Goal: Task Accomplishment & Management: Manage account settings

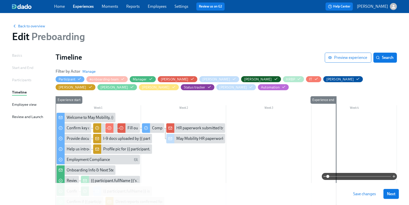
click at [156, 8] on link "Employees" at bounding box center [157, 6] width 19 height 5
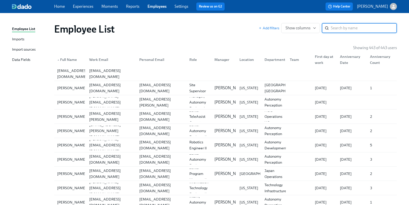
click at [30, 39] on link "Imports" at bounding box center [31, 39] width 38 height 6
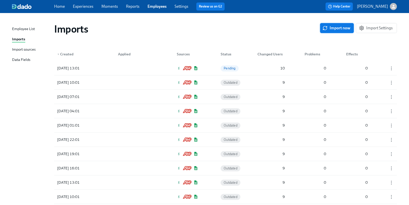
click at [325, 30] on icon "button" at bounding box center [326, 29] width 4 height 2
click at [171, 81] on div "[DATE] 13:01 Outdated 10 0 0" at bounding box center [225, 82] width 343 height 14
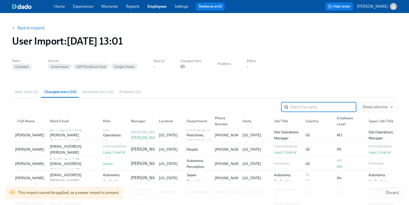
click at [30, 30] on link "Back to Imports" at bounding box center [31, 28] width 27 height 5
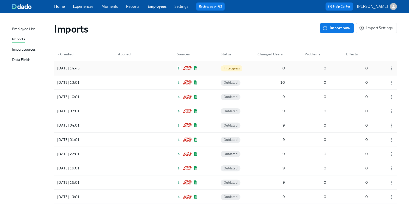
click at [102, 64] on div "[DATE] 14:45 In progress 0 0 0" at bounding box center [225, 68] width 343 height 14
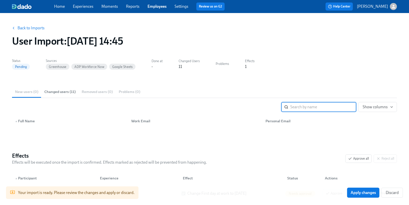
scroll to position [41, 0]
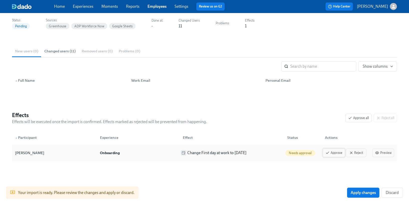
click at [330, 155] on span "Approve" at bounding box center [334, 152] width 17 height 5
click at [74, 50] on span "Changed users (11)" at bounding box center [59, 51] width 31 height 6
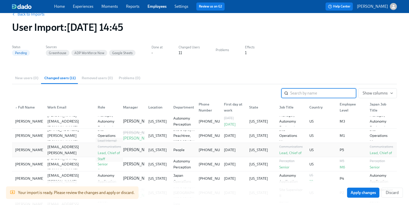
scroll to position [0, 0]
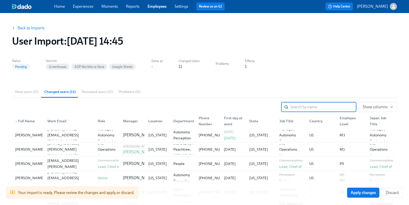
click at [27, 90] on div "New users (0) Changed users (11) Removed users (0) Problems (0)" at bounding box center [204, 92] width 385 height 12
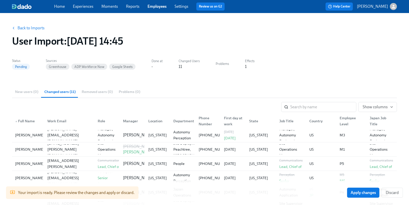
click at [28, 92] on div "New users (0) Changed users (11) Removed users (0) Problems (0)" at bounding box center [204, 92] width 385 height 12
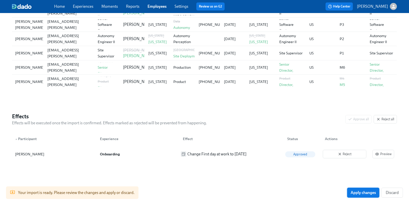
click at [354, 196] on button "Apply changes" at bounding box center [364, 193] width 32 height 10
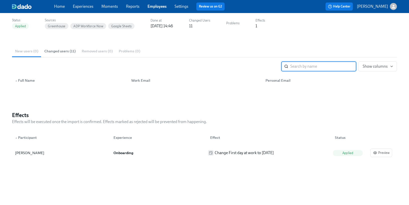
scroll to position [0, 0]
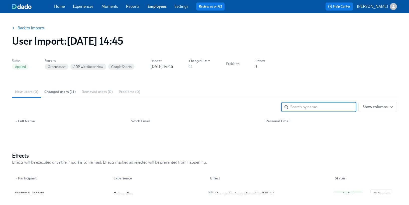
click at [26, 29] on link "Back to Imports" at bounding box center [31, 28] width 27 height 5
